Goal: Information Seeking & Learning: Find specific fact

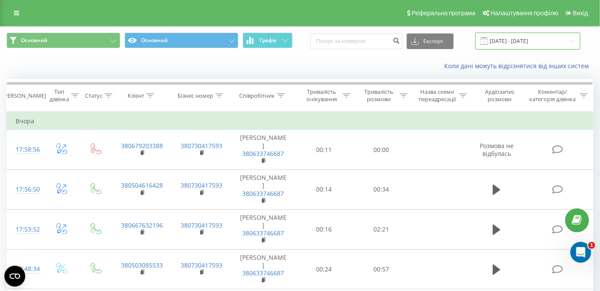
click at [553, 44] on input "21.05.2025 - 21.08.2025" at bounding box center [527, 41] width 105 height 17
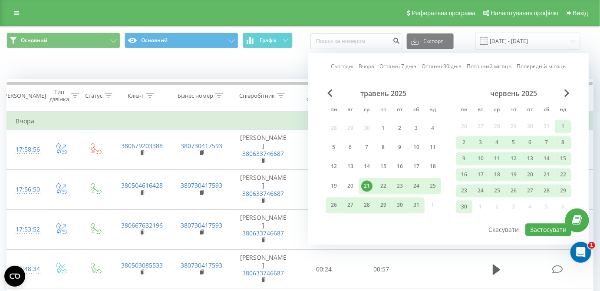
click at [351, 67] on link "Сьогодні" at bounding box center [342, 67] width 23 height 8
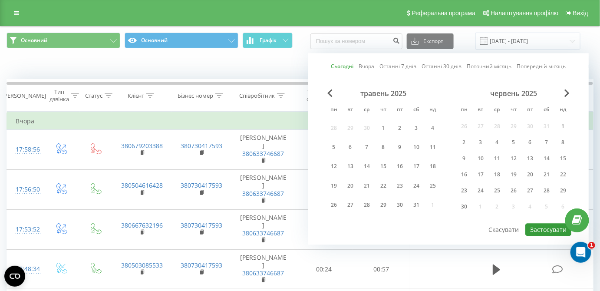
click at [535, 225] on button "Застосувати" at bounding box center [548, 230] width 46 height 13
type input "[DATE] - [DATE]"
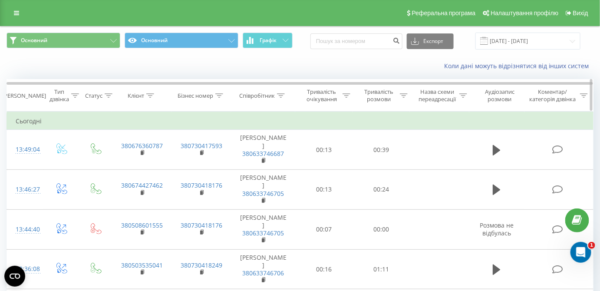
click at [279, 95] on icon at bounding box center [281, 95] width 8 height 4
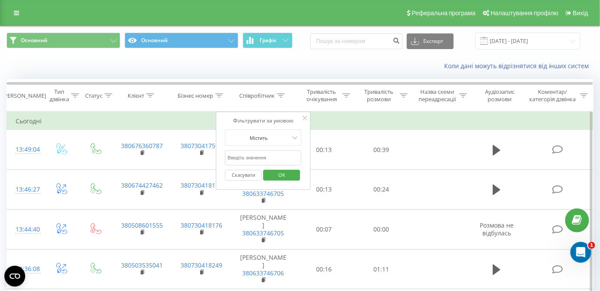
click at [271, 160] on input "text" at bounding box center [263, 157] width 76 height 15
type input "піс"
click at [284, 170] on span "OK" at bounding box center [282, 174] width 24 height 13
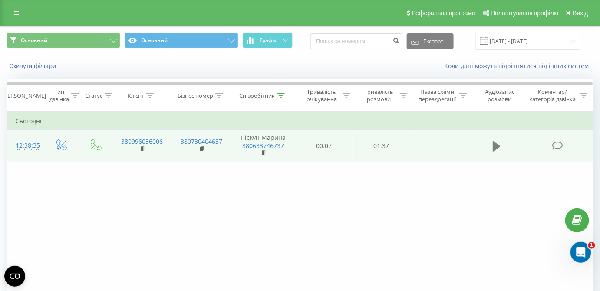
click at [497, 142] on icon at bounding box center [497, 146] width 8 height 12
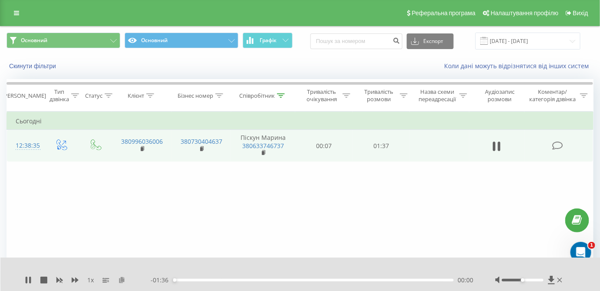
click at [119, 282] on icon at bounding box center [121, 280] width 7 height 6
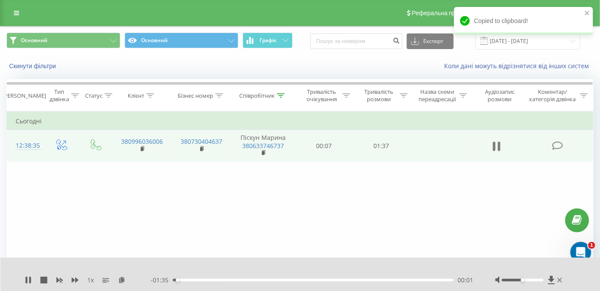
click at [498, 143] on icon at bounding box center [497, 146] width 8 height 12
click at [49, 66] on button "Скинути фільтри" at bounding box center [34, 66] width 54 height 8
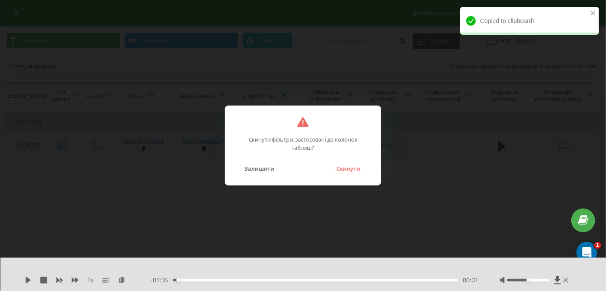
click at [353, 168] on button "Скинути" at bounding box center [348, 168] width 33 height 11
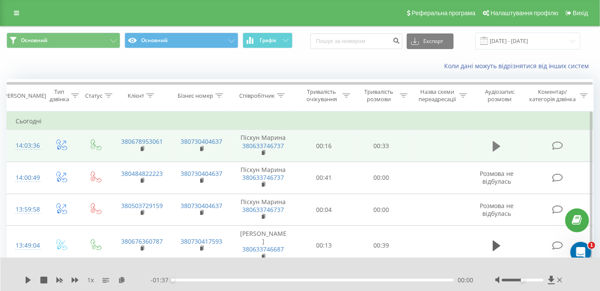
click at [495, 144] on icon at bounding box center [497, 146] width 8 height 10
click at [122, 280] on icon at bounding box center [121, 280] width 7 height 6
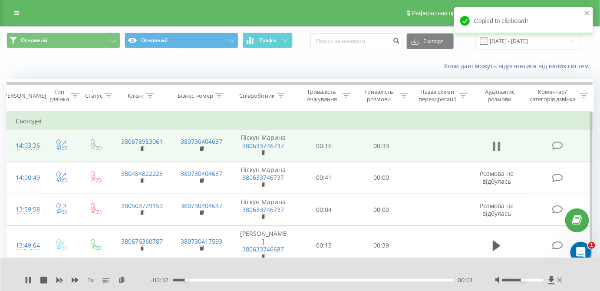
click at [497, 146] on icon at bounding box center [497, 146] width 8 height 12
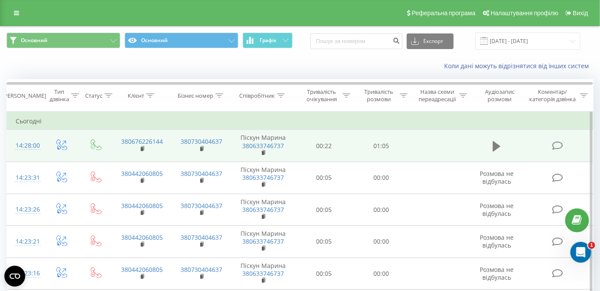
click at [496, 145] on icon at bounding box center [497, 146] width 8 height 10
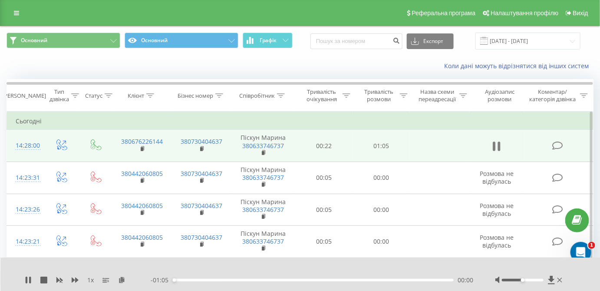
click at [496, 142] on icon at bounding box center [497, 146] width 8 height 12
click at [122, 279] on icon at bounding box center [121, 280] width 7 height 6
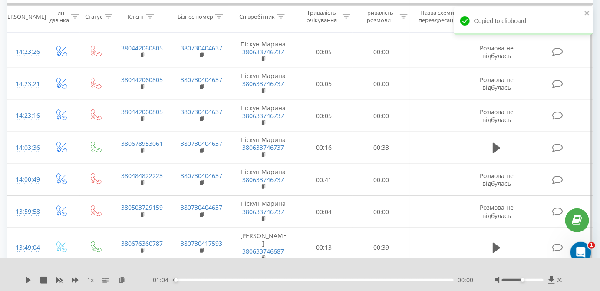
scroll to position [197, 0]
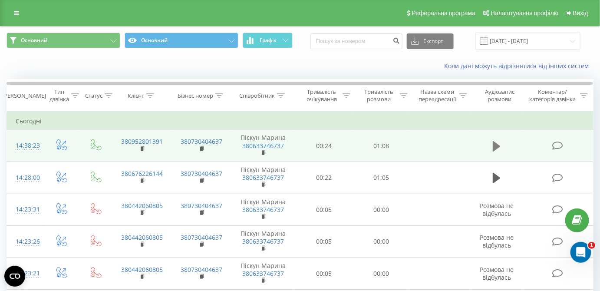
click at [492, 146] on button at bounding box center [496, 146] width 13 height 13
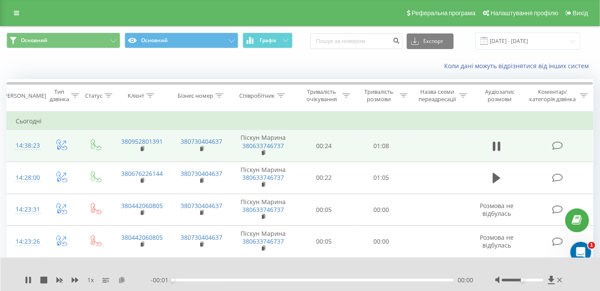
click at [119, 279] on icon at bounding box center [121, 280] width 7 height 6
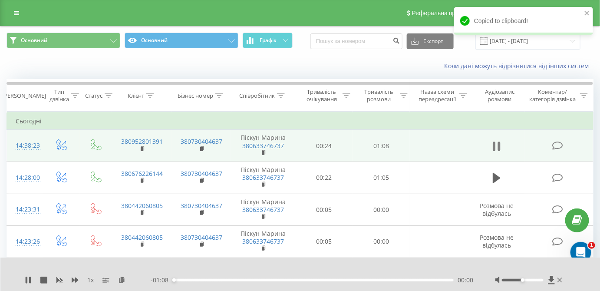
click at [497, 146] on icon at bounding box center [497, 146] width 8 height 12
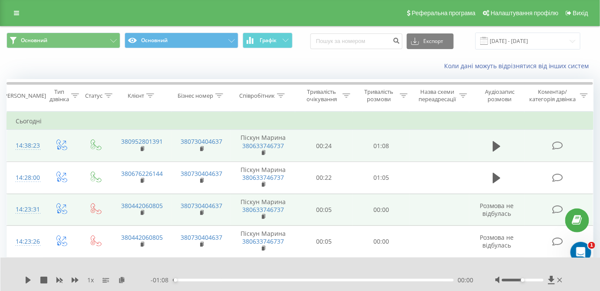
scroll to position [39, 0]
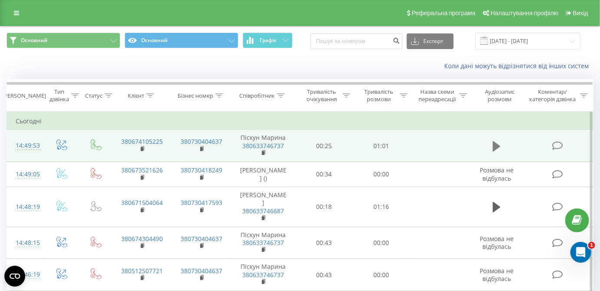
click at [495, 145] on icon at bounding box center [497, 146] width 8 height 10
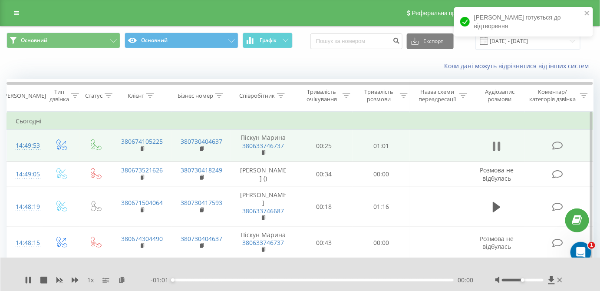
click at [501, 145] on icon at bounding box center [499, 147] width 3 height 10
click at [121, 279] on icon at bounding box center [121, 280] width 7 height 6
